Goal: Transaction & Acquisition: Purchase product/service

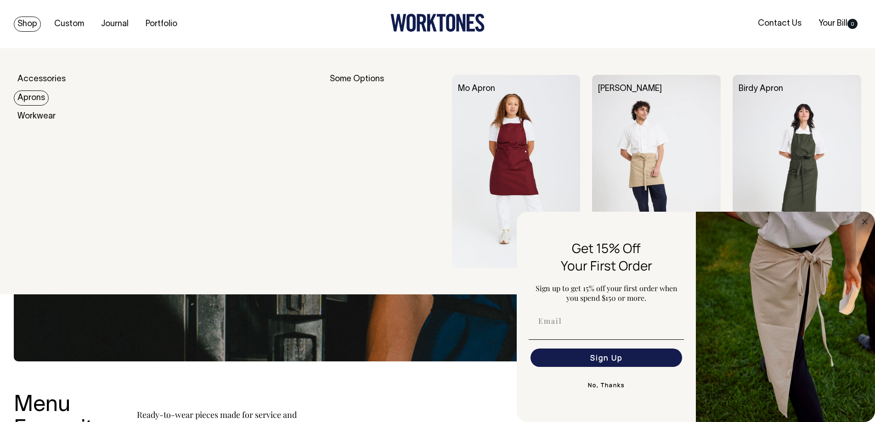
click at [34, 93] on link "Aprons" at bounding box center [31, 98] width 35 height 15
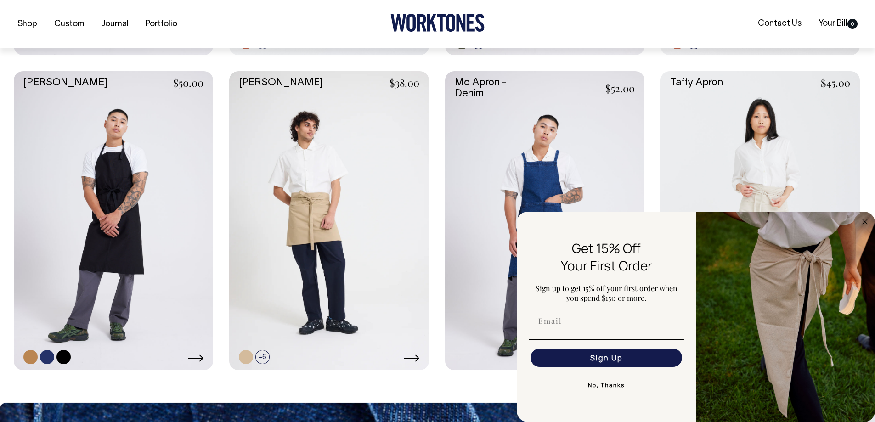
scroll to position [689, 0]
click at [114, 166] on link at bounding box center [113, 220] width 199 height 299
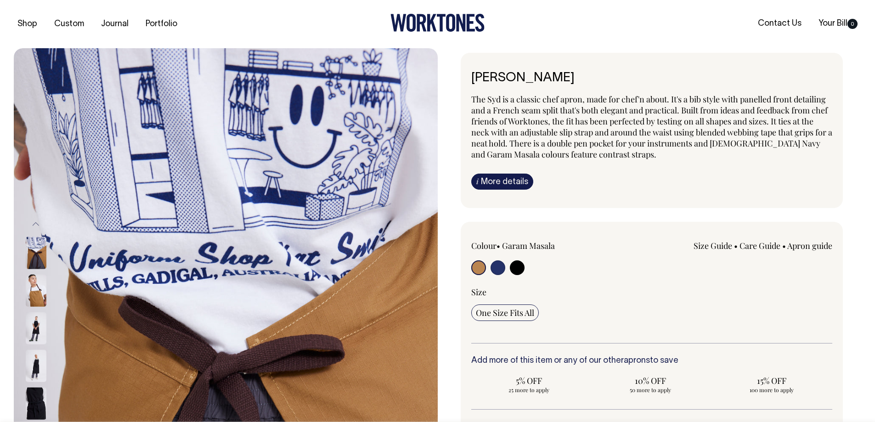
click at [497, 269] on input "radio" at bounding box center [498, 268] width 15 height 15
radio input "true"
select select "[DEMOGRAPHIC_DATA] Navy"
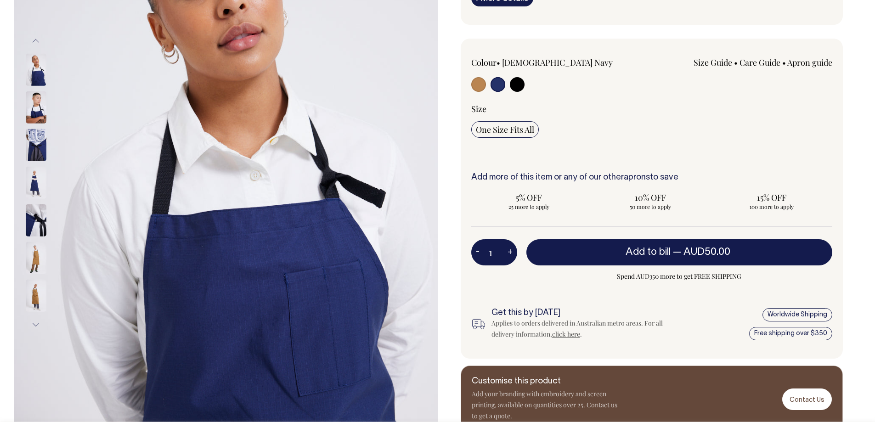
scroll to position [184, 0]
click at [516, 77] on input "radio" at bounding box center [517, 84] width 15 height 15
radio input "true"
select select "Black"
